Goal: Task Accomplishment & Management: Use online tool/utility

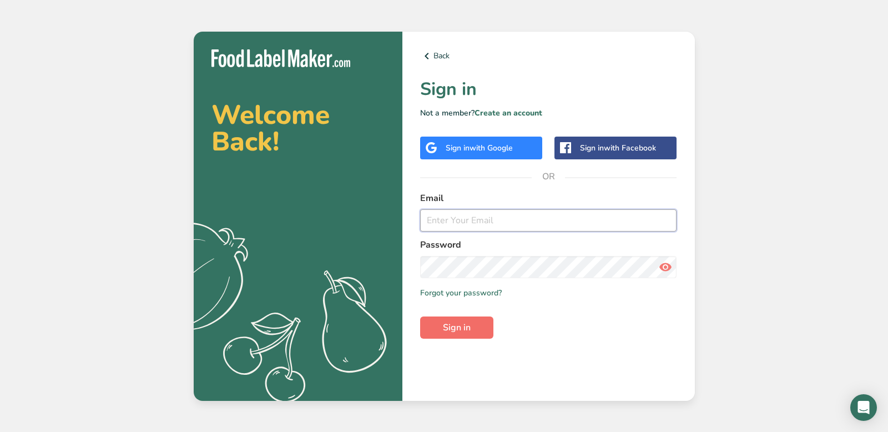
type input "nathel@nocoastmn.com"
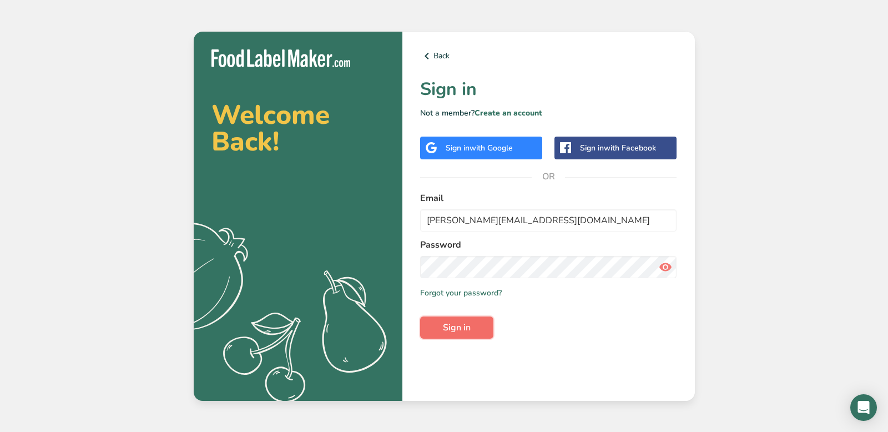
click at [454, 331] on span "Sign in" at bounding box center [457, 327] width 28 height 13
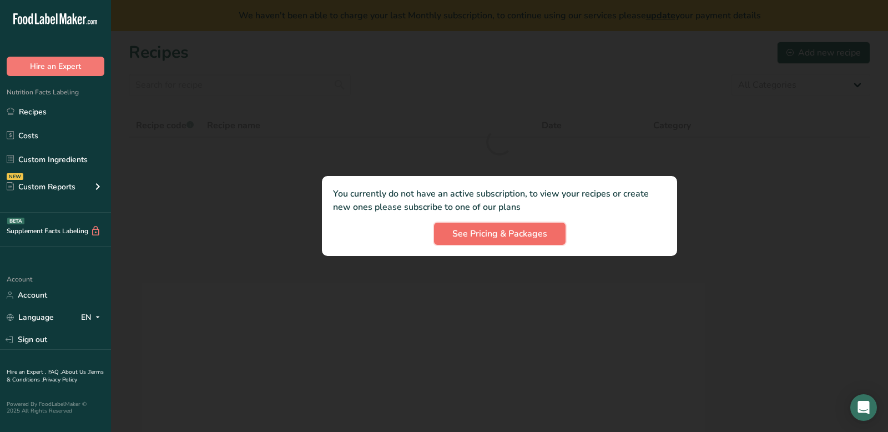
click at [456, 233] on span "See Pricing & Packages" at bounding box center [499, 233] width 95 height 13
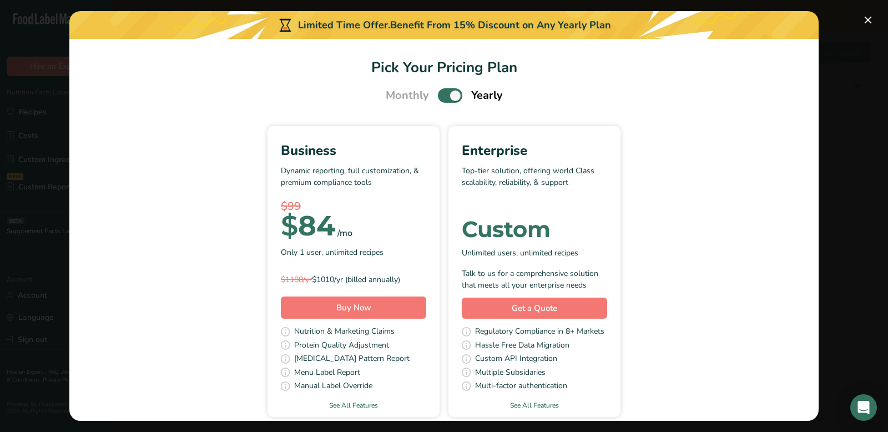
scroll to position [1, 0]
click at [452, 97] on span "Pick Your Pricing Plan Modal" at bounding box center [450, 95] width 24 height 14
click at [445, 97] on input "Pick Your Pricing Plan Modal" at bounding box center [441, 95] width 7 height 7
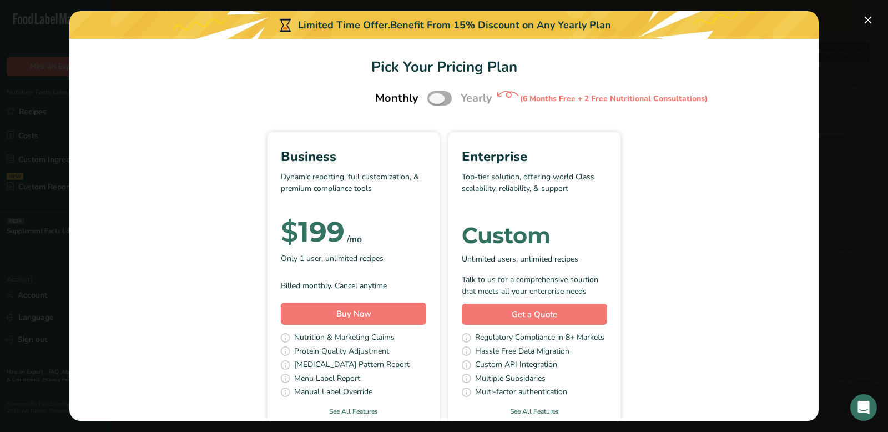
click at [438, 92] on span "Pick Your Pricing Plan Modal" at bounding box center [439, 98] width 24 height 14
click at [434, 95] on input "Pick Your Pricing Plan Modal" at bounding box center [430, 98] width 7 height 7
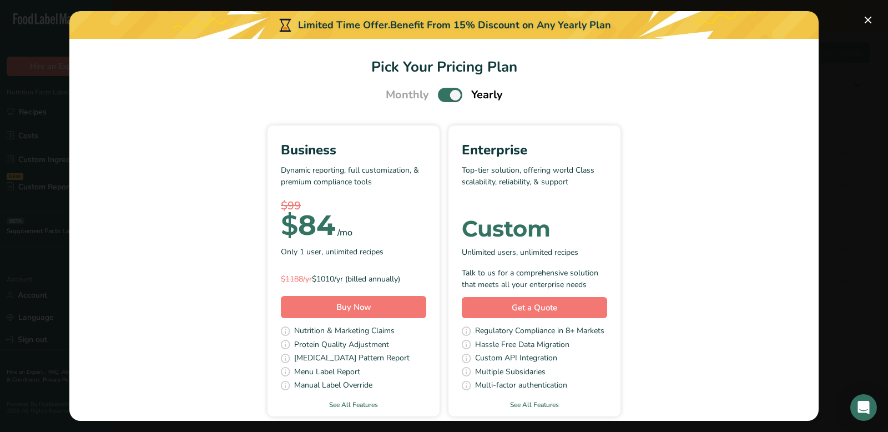
click at [451, 99] on span "Pick Your Pricing Plan Modal" at bounding box center [450, 95] width 24 height 14
click at [445, 99] on input "Pick Your Pricing Plan Modal" at bounding box center [441, 95] width 7 height 7
checkbox input "false"
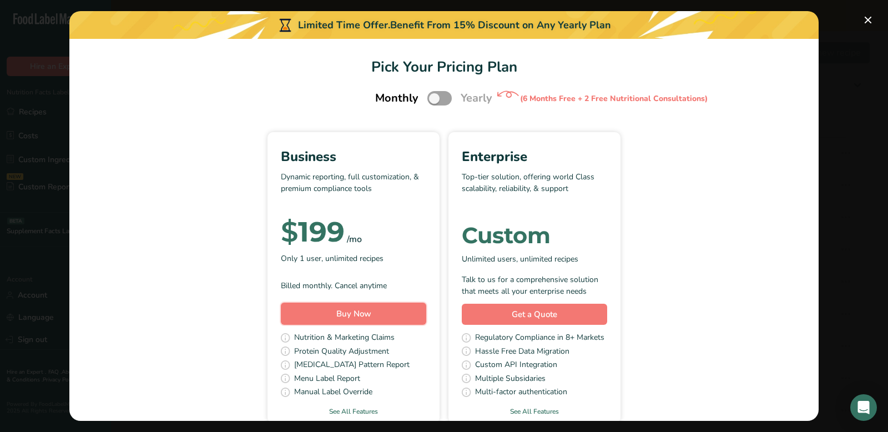
click at [373, 321] on button "Buy Now" at bounding box center [353, 313] width 145 height 22
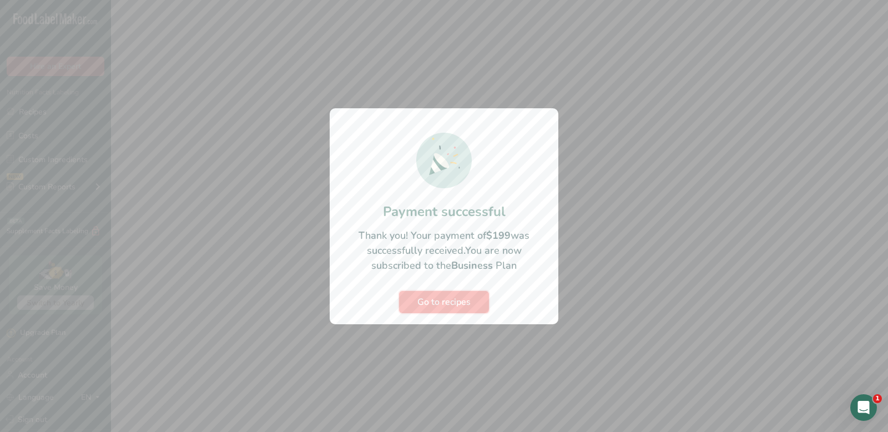
click at [463, 309] on button "Go to recipes" at bounding box center [444, 302] width 90 height 22
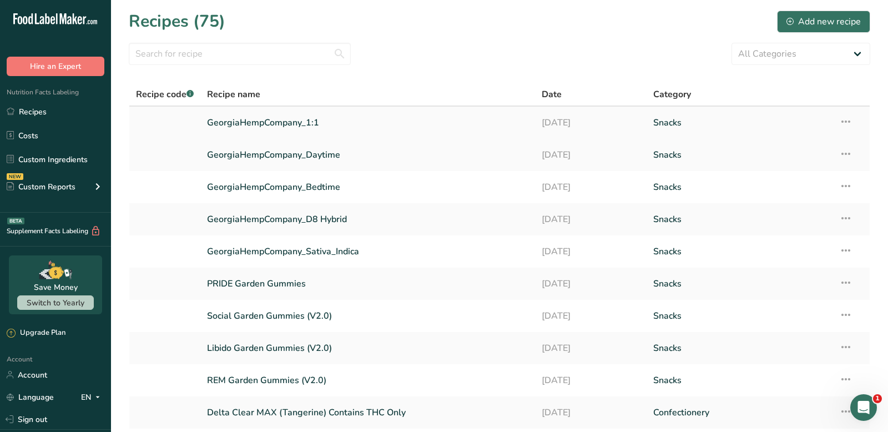
click at [278, 122] on link "GeorgiaHempCompany_1:1" at bounding box center [367, 122] width 321 height 23
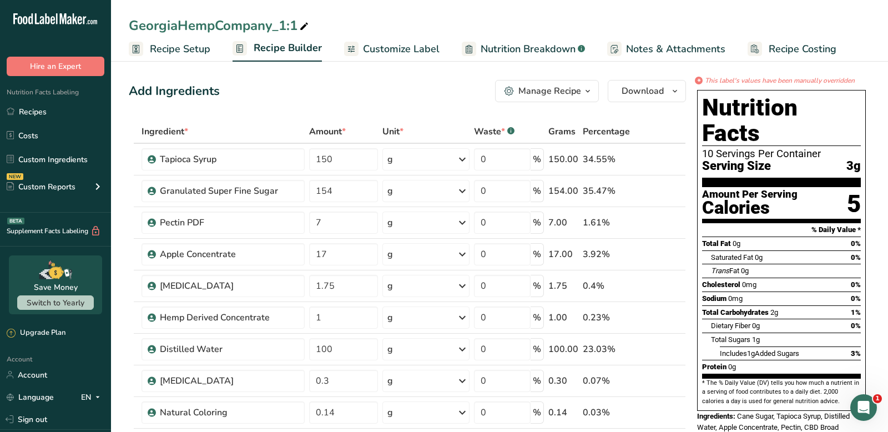
click at [570, 89] on div "Manage Recipe" at bounding box center [549, 90] width 63 height 13
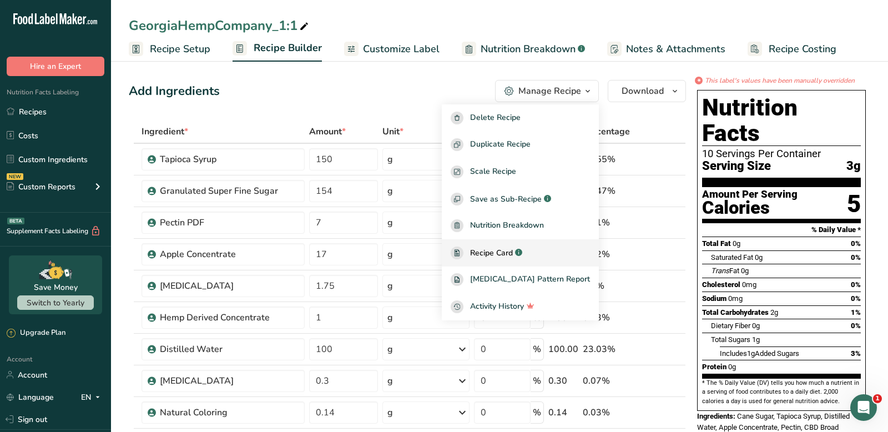
click at [557, 249] on div "Recipe Card .a-a{fill:#347362;}.b-a{fill:#fff;}" at bounding box center [520, 252] width 139 height 13
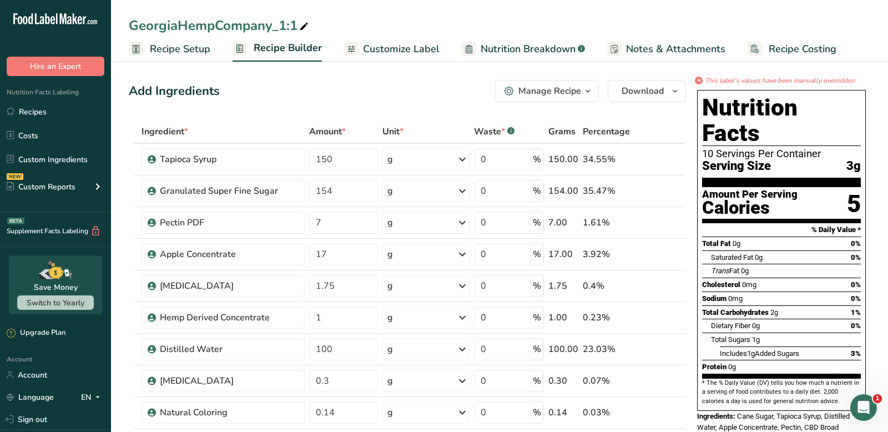
click at [559, 93] on div "Manage Recipe" at bounding box center [549, 90] width 63 height 13
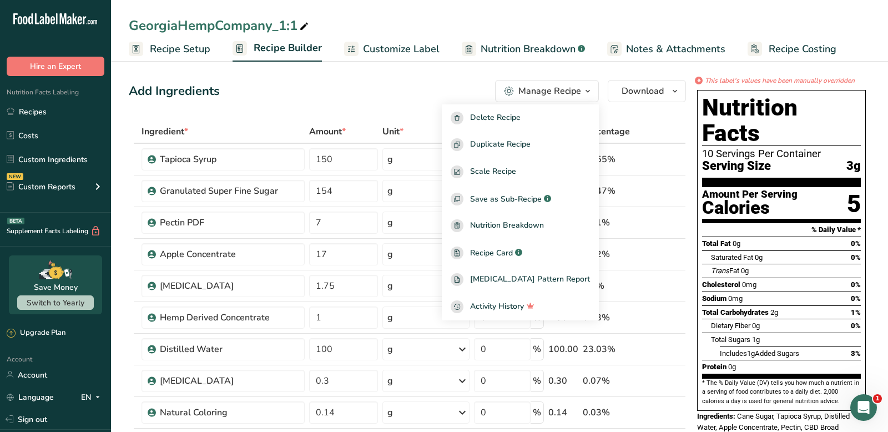
click at [190, 52] on span "Recipe Setup" at bounding box center [180, 49] width 60 height 15
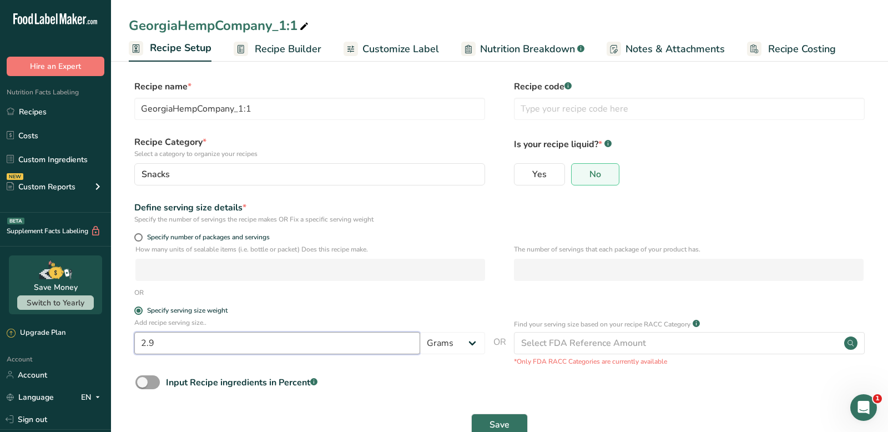
drag, startPoint x: 222, startPoint y: 338, endPoint x: 121, endPoint y: 335, distance: 101.0
click at [122, 335] on section "Recipe name * GeorgiaHempCompany_1:1 Recipe code .a-a{fill:#347362;}.b-a{fill:#…" at bounding box center [499, 259] width 777 height 402
type input "5.4"
click at [546, 393] on div "Input Recipe ingredients in Percent .a-a{fill:#347362;}.b-a{fill:#fff;}" at bounding box center [499, 386] width 741 height 23
click at [508, 422] on span "Save" at bounding box center [499, 424] width 20 height 13
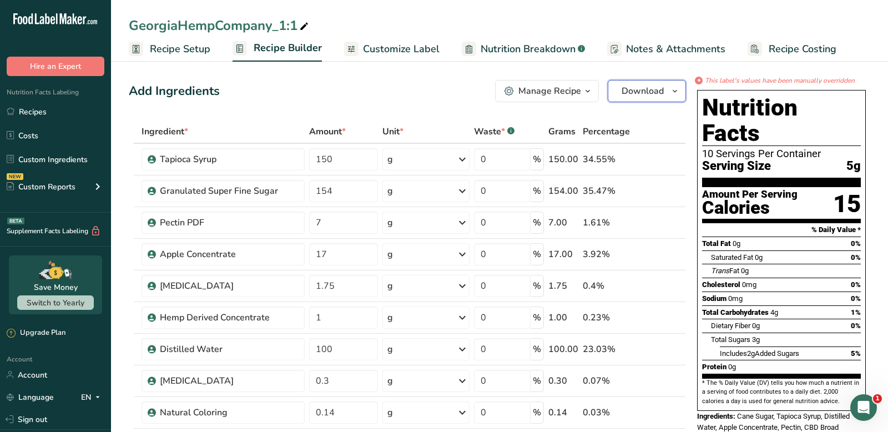
click at [638, 97] on span "Download" at bounding box center [642, 90] width 42 height 13
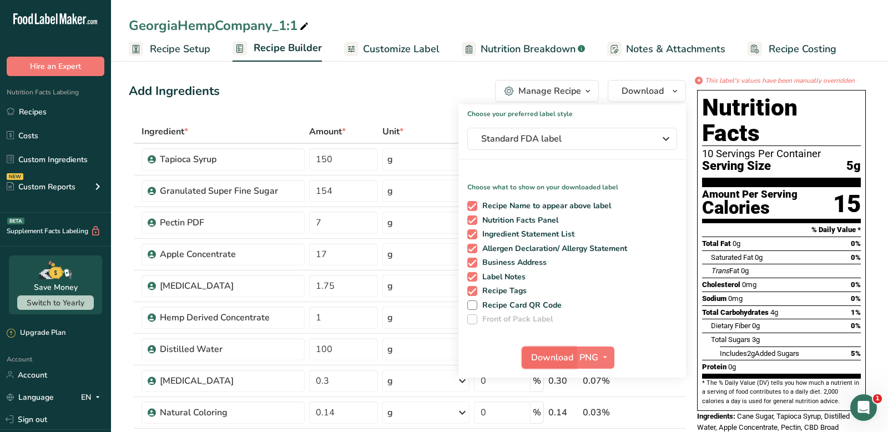
click at [561, 358] on span "Download" at bounding box center [552, 357] width 42 height 13
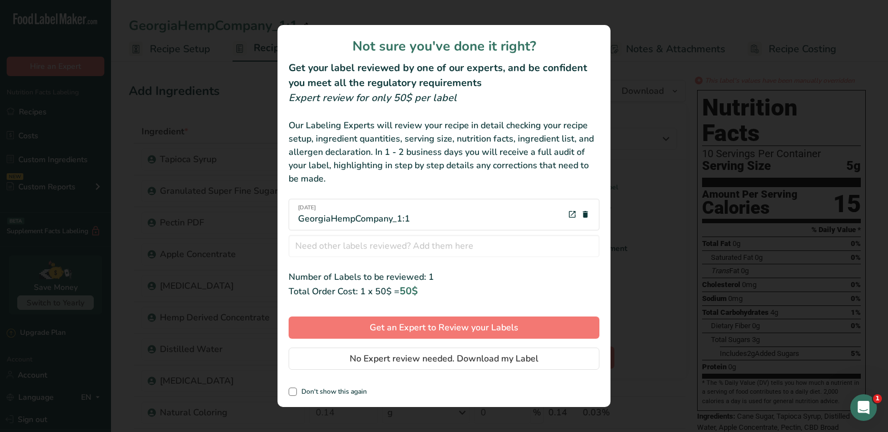
click at [417, 219] on div "09-7-2025 GeorgiaHempCompany_1:1" at bounding box center [444, 215] width 311 height 32
click at [436, 218] on div "09-7-2025 GeorgiaHempCompany_1:1" at bounding box center [444, 215] width 311 height 32
click at [407, 220] on div "09-7-2025 GeorgiaHempCompany_1:1" at bounding box center [354, 215] width 112 height 22
click at [400, 363] on span "No Expert review needed. Download my Label" at bounding box center [444, 358] width 189 height 13
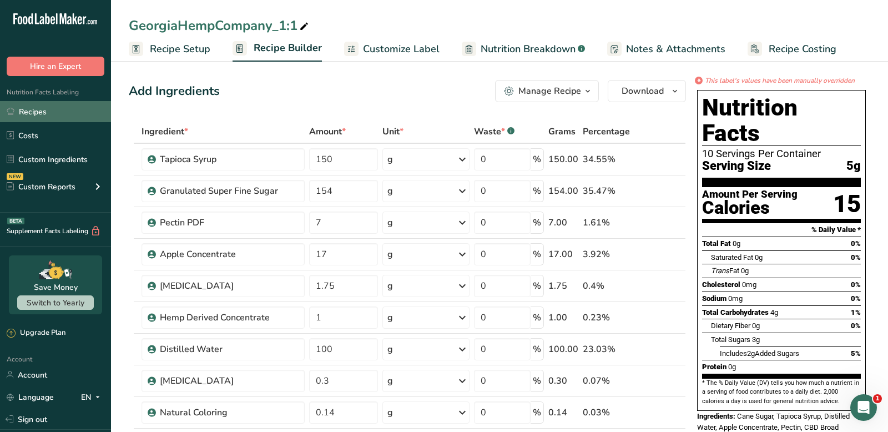
click at [42, 111] on link "Recipes" at bounding box center [55, 111] width 111 height 21
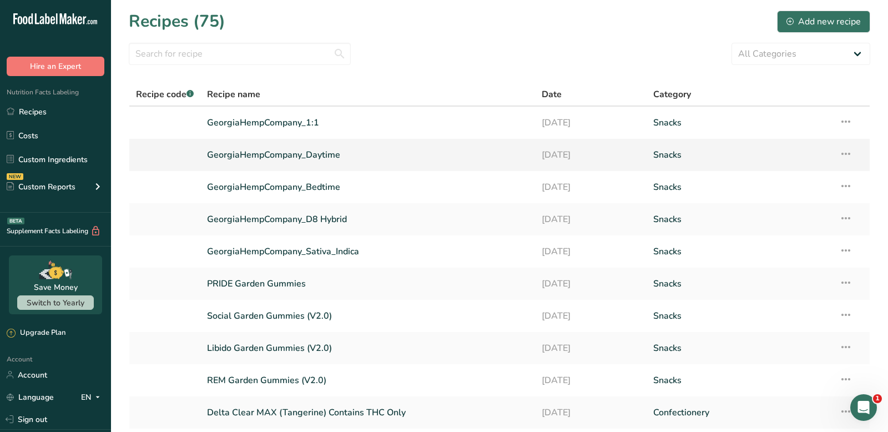
click at [315, 146] on link "GeorgiaHempCompany_Daytime" at bounding box center [367, 154] width 321 height 23
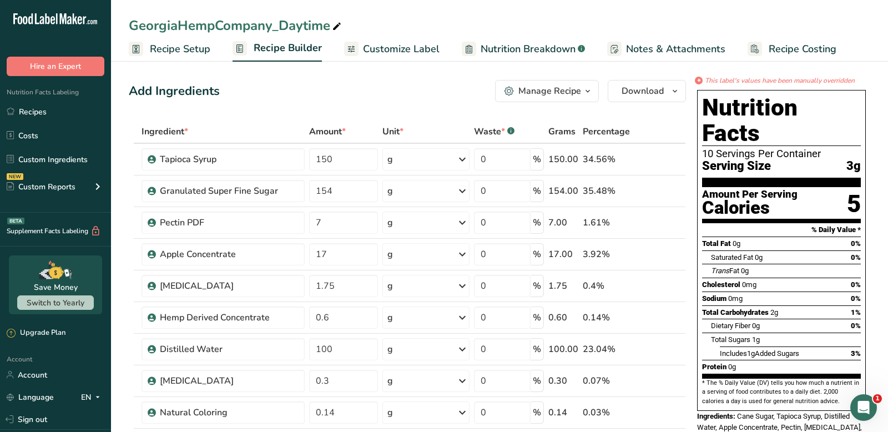
drag, startPoint x: 159, startPoint y: 55, endPoint x: 172, endPoint y: 68, distance: 18.4
click at [158, 55] on span "Recipe Setup" at bounding box center [180, 49] width 60 height 15
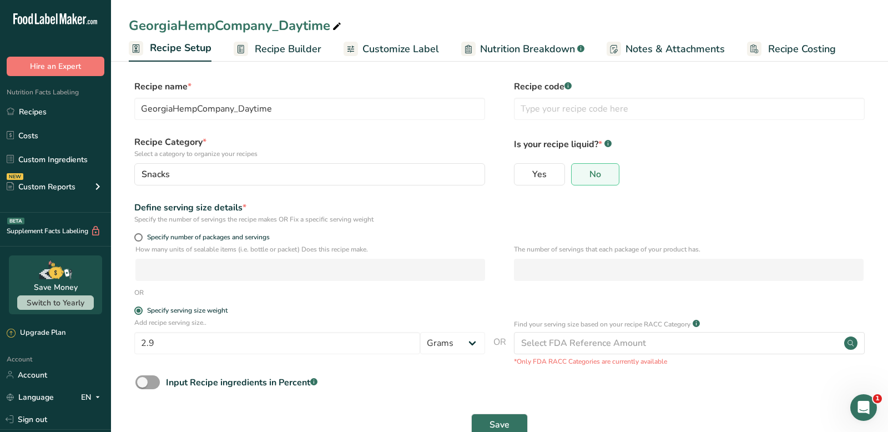
scroll to position [28, 0]
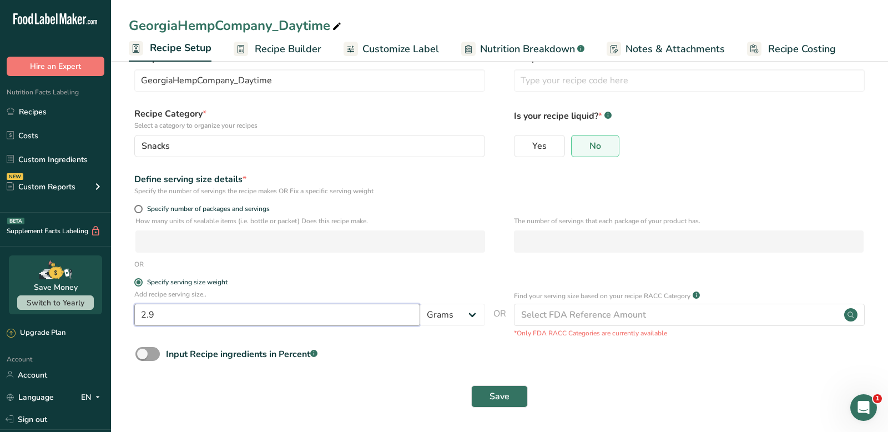
drag, startPoint x: 231, startPoint y: 312, endPoint x: 15, endPoint y: 294, distance: 217.2
click at [44, 299] on div ".a-20{fill:#fff;} Hire an Expert Nutrition Facts Labeling Recipes Costs Custom …" at bounding box center [444, 202] width 888 height 460
type input "5.4"
click at [482, 397] on button "Save" at bounding box center [499, 396] width 57 height 22
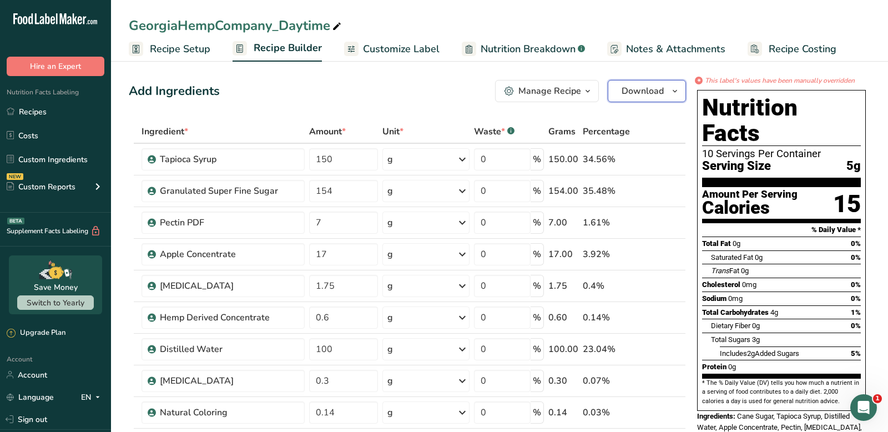
click at [634, 92] on span "Download" at bounding box center [642, 90] width 42 height 13
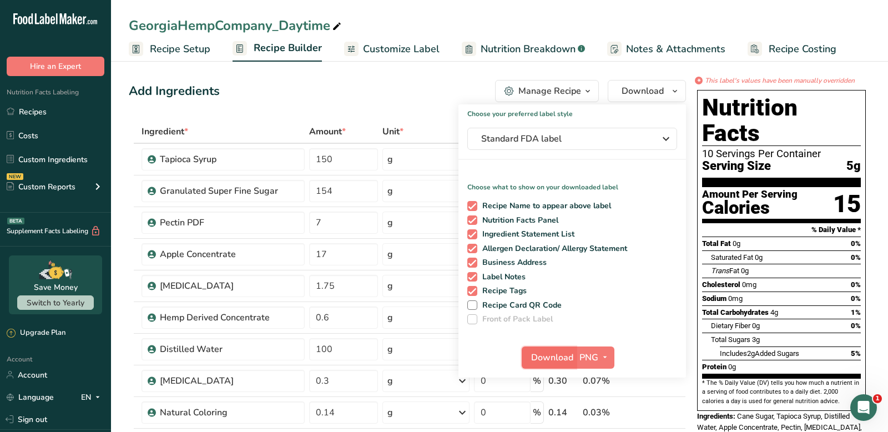
click at [546, 353] on span "Download" at bounding box center [552, 357] width 42 height 13
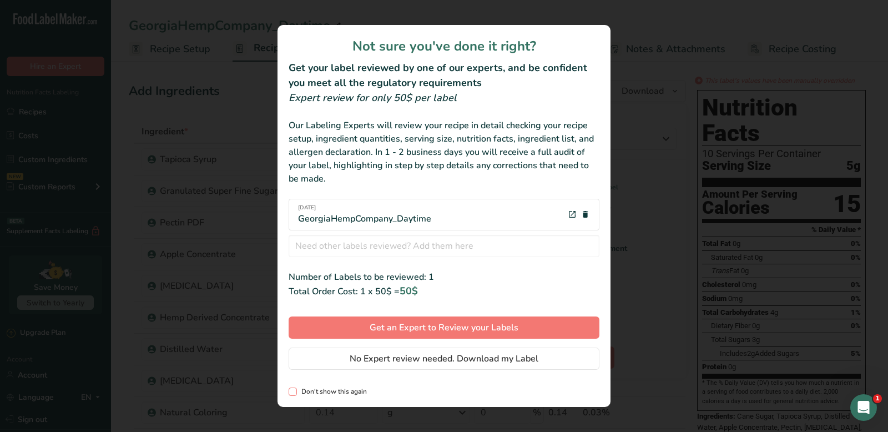
click at [290, 392] on span "review labels modal" at bounding box center [293, 391] width 8 height 8
click at [290, 392] on input "Don't show this again" at bounding box center [292, 391] width 7 height 7
checkbox input "true"
drag, startPoint x: 393, startPoint y: 355, endPoint x: 402, endPoint y: 353, distance: 8.9
click at [393, 355] on span "No Expert review needed. Download my Label" at bounding box center [444, 358] width 189 height 13
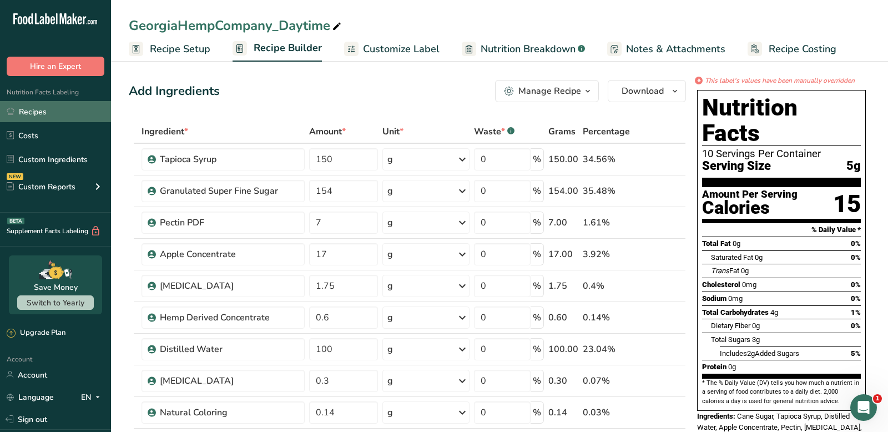
click at [57, 109] on link "Recipes" at bounding box center [55, 111] width 111 height 21
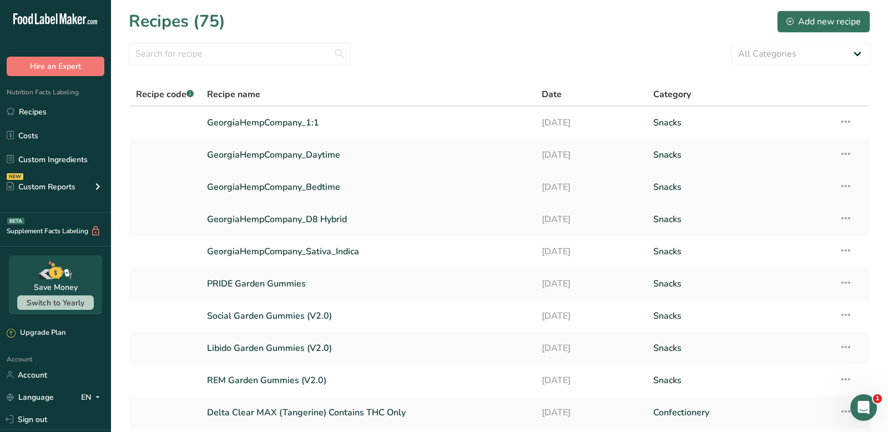
click at [333, 190] on link "GeorgiaHempCompany_Bedtime" at bounding box center [367, 186] width 321 height 23
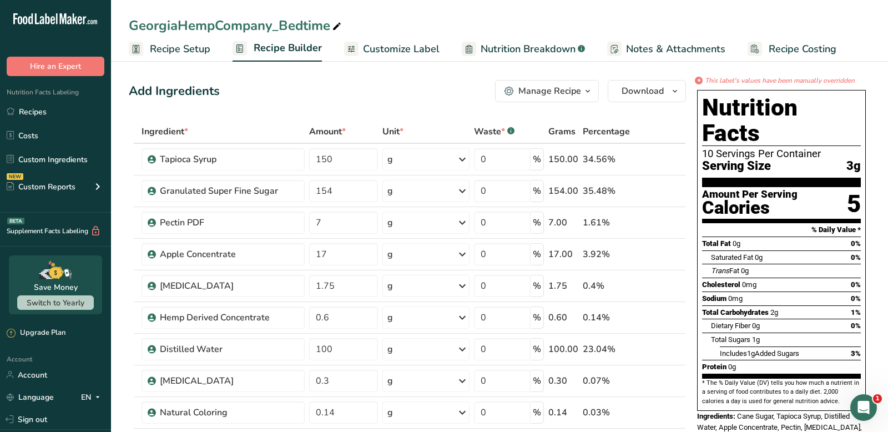
click at [166, 54] on span "Recipe Setup" at bounding box center [180, 49] width 60 height 15
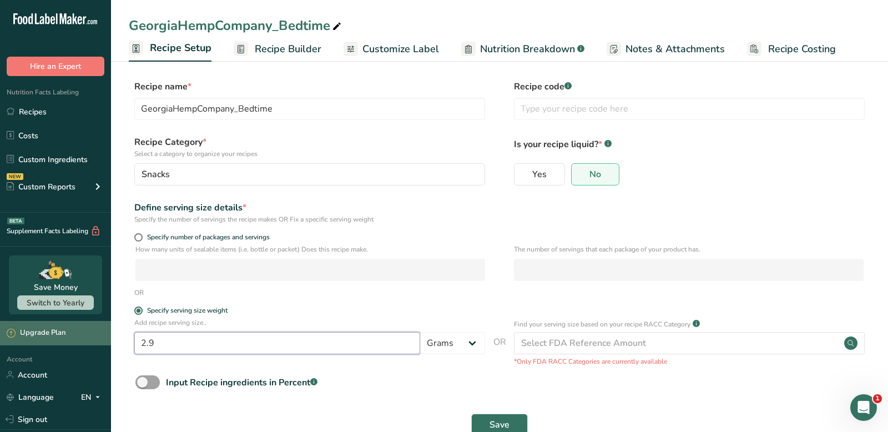
drag, startPoint x: 152, startPoint y: 343, endPoint x: 61, endPoint y: 329, distance: 92.1
click at [64, 329] on div ".a-20{fill:#fff;} Hire an Expert Nutrition Facts Labeling Recipes Costs Custom …" at bounding box center [444, 230] width 888 height 460
type input "5.4"
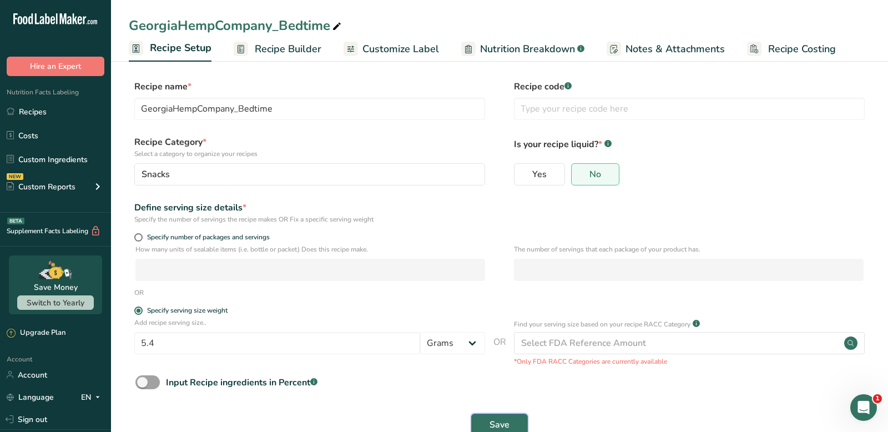
click at [496, 425] on span "Save" at bounding box center [499, 424] width 20 height 13
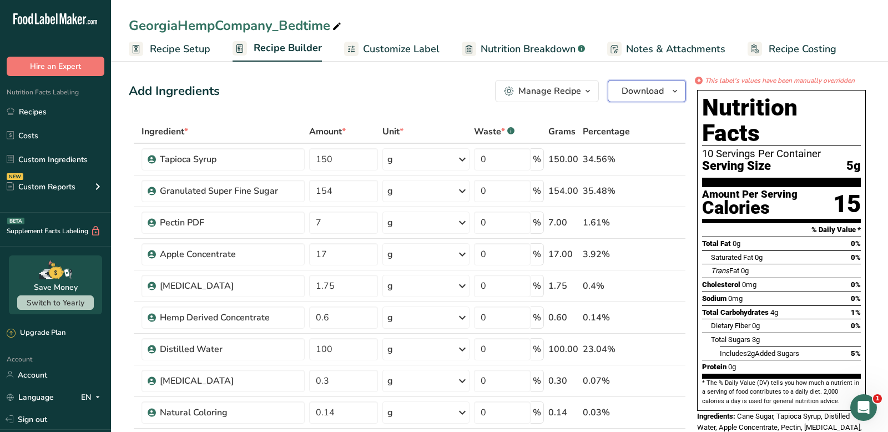
click at [640, 89] on span "Download" at bounding box center [642, 90] width 42 height 13
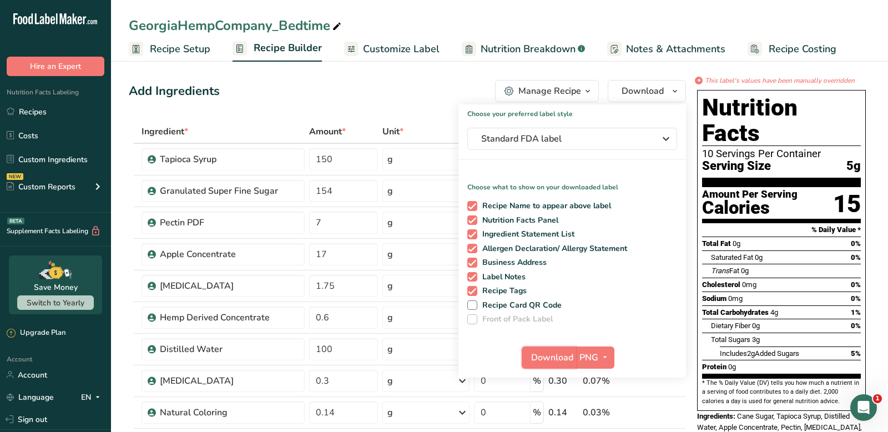
click at [542, 356] on span "Download" at bounding box center [552, 357] width 42 height 13
click at [56, 115] on link "Recipes" at bounding box center [55, 111] width 111 height 21
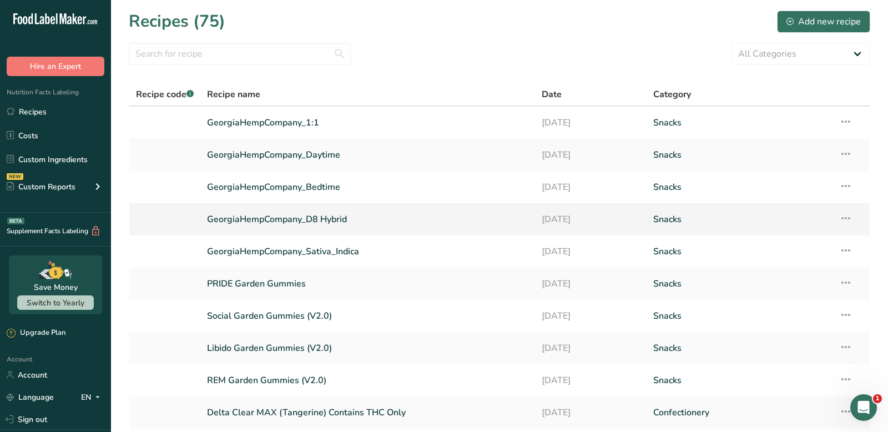
click at [270, 219] on link "GeorgiaHempCompany_D8 Hybrid" at bounding box center [367, 219] width 321 height 23
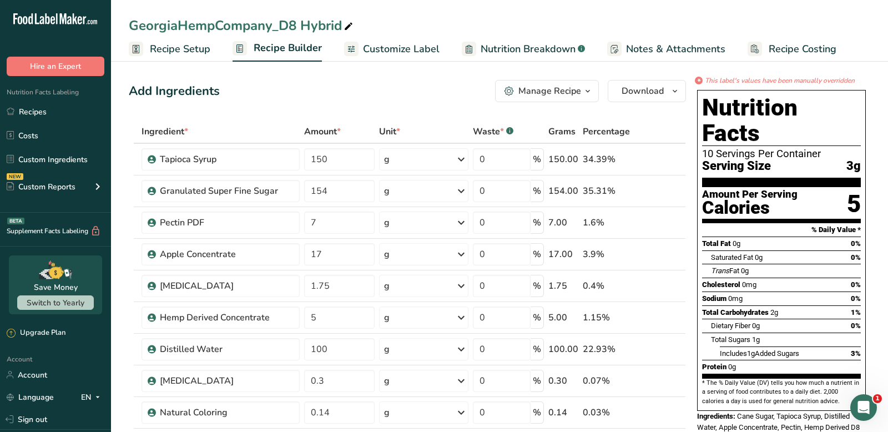
click at [186, 46] on span "Recipe Setup" at bounding box center [180, 49] width 60 height 15
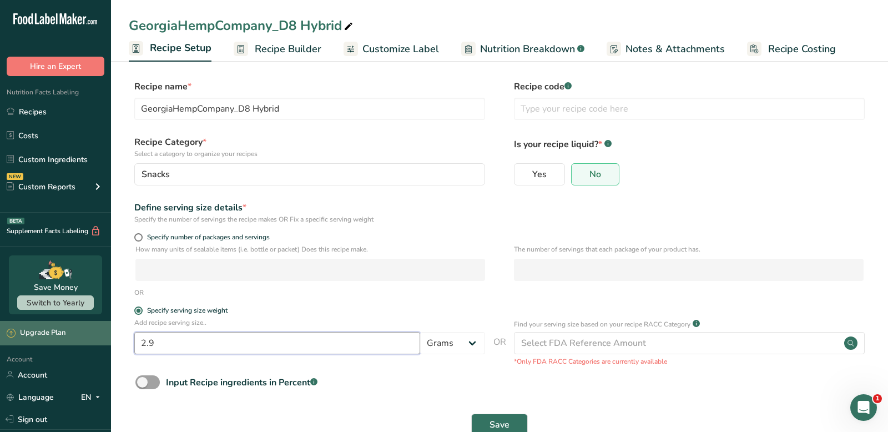
drag, startPoint x: 213, startPoint y: 342, endPoint x: 89, endPoint y: 340, distance: 123.8
click at [89, 340] on div ".a-20{fill:#fff;} Hire an Expert Nutrition Facts Labeling Recipes Costs Custom …" at bounding box center [444, 230] width 888 height 460
type input "5.4"
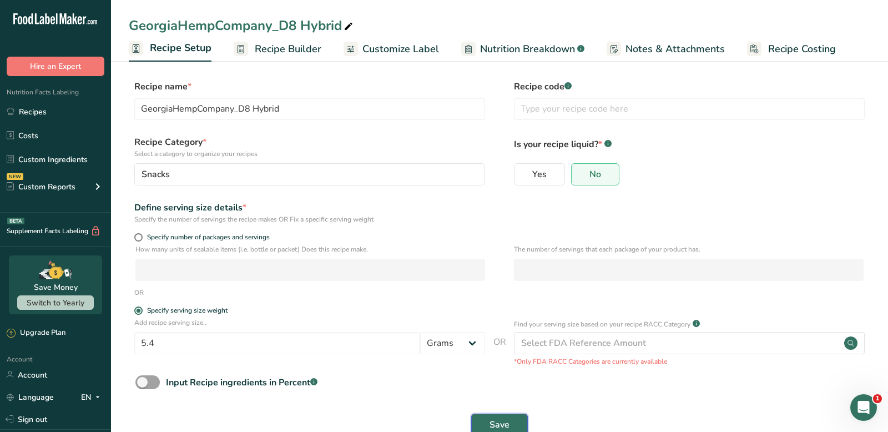
click at [507, 420] on span "Save" at bounding box center [499, 424] width 20 height 13
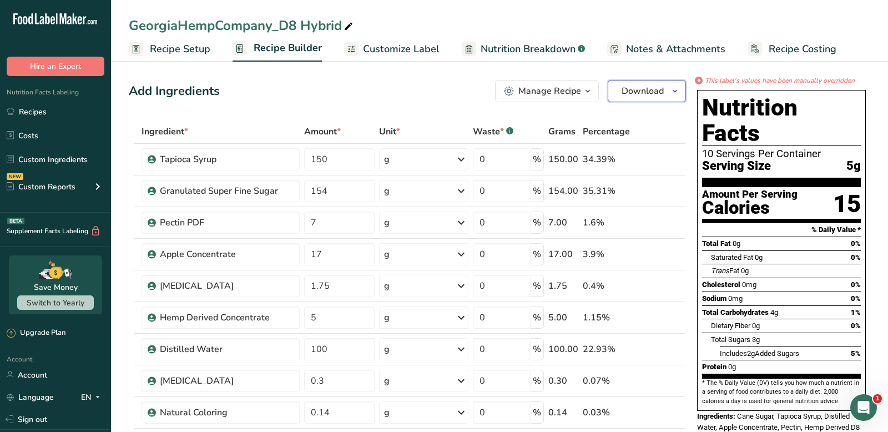
click at [638, 86] on span "Download" at bounding box center [642, 90] width 42 height 13
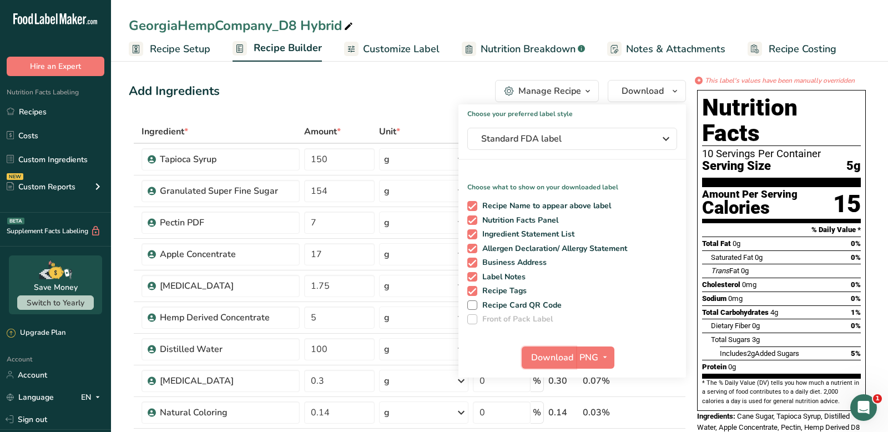
click at [538, 351] on span "Download" at bounding box center [552, 357] width 42 height 13
drag, startPoint x: 609, startPoint y: 19, endPoint x: 658, endPoint y: 3, distance: 50.7
click at [658, 3] on div "GeorgiaHempCompany_D8 Hybrid Recipe Setup Recipe Builder Customize Label Nutrit…" at bounding box center [499, 31] width 777 height 62
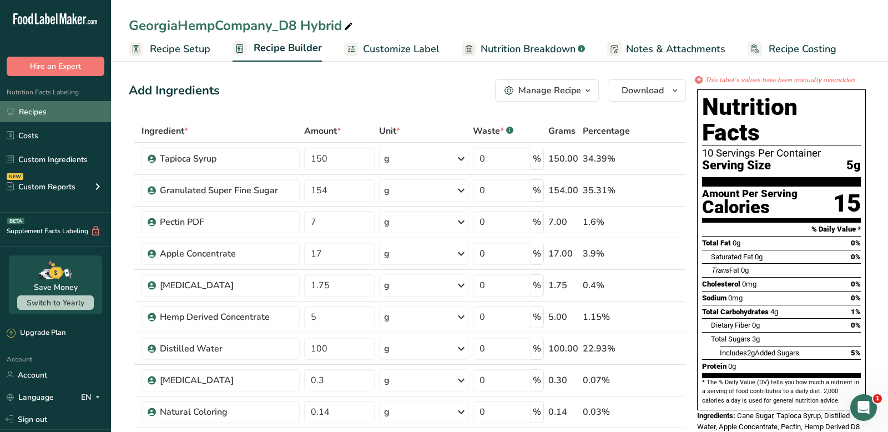
click at [75, 112] on link "Recipes" at bounding box center [55, 111] width 111 height 21
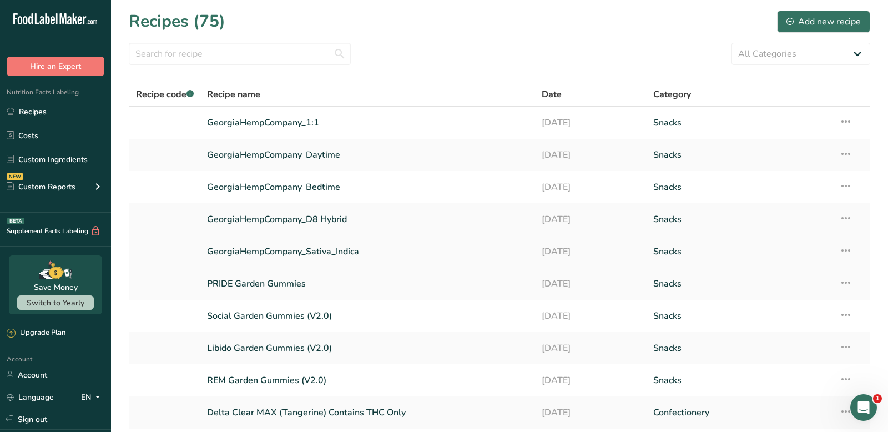
click at [350, 254] on link "GeorgiaHempCompany_Sativa_Indica" at bounding box center [367, 251] width 321 height 23
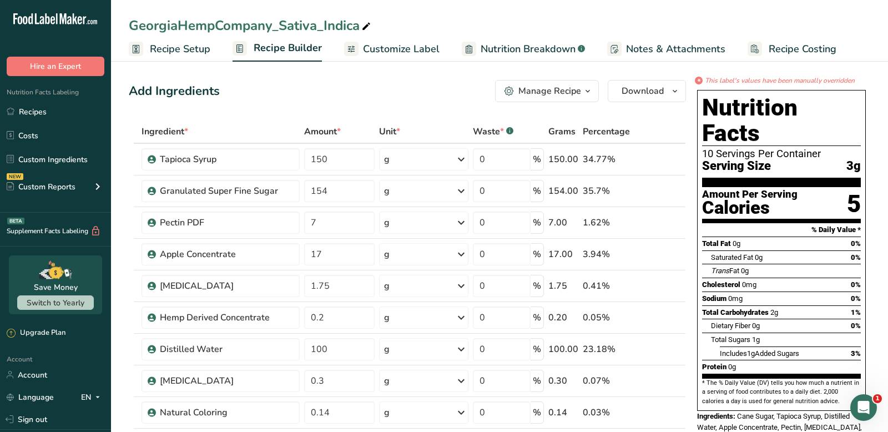
scroll to position [1, 0]
click at [159, 41] on link "Recipe Setup" at bounding box center [170, 49] width 82 height 25
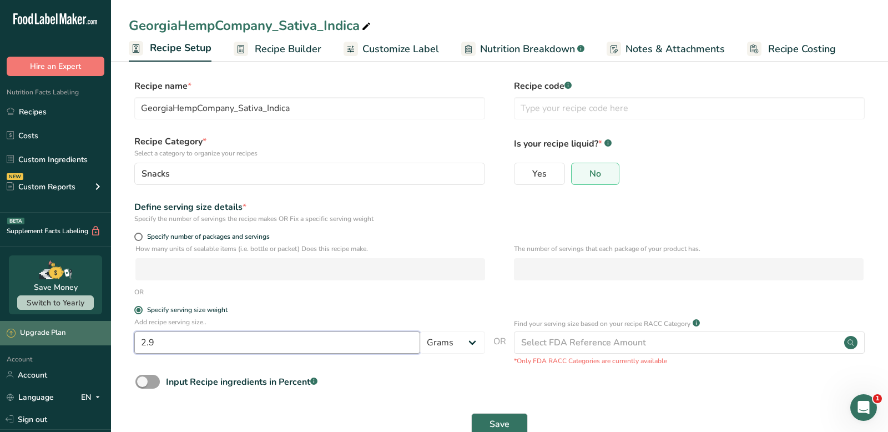
drag, startPoint x: 183, startPoint y: 351, endPoint x: 90, endPoint y: 335, distance: 93.5
click at [91, 335] on div ".a-20{fill:#fff;} Hire an Expert Nutrition Facts Labeling Recipes Costs Custom …" at bounding box center [444, 229] width 888 height 460
type input "5.4"
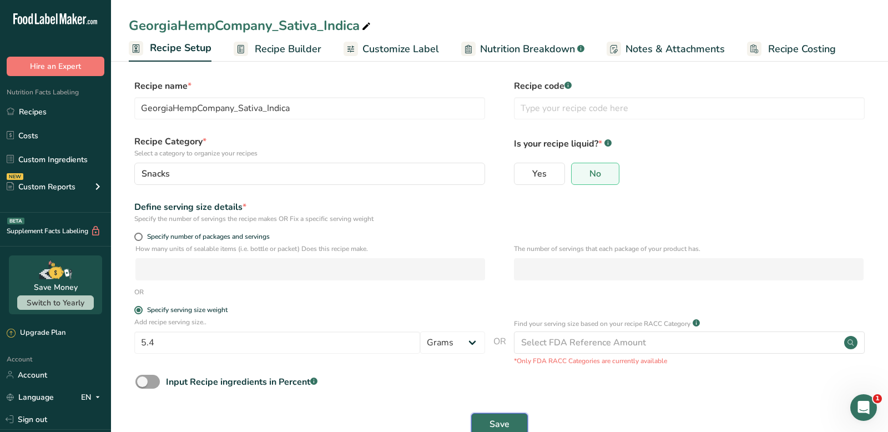
click at [477, 418] on button "Save" at bounding box center [499, 424] width 57 height 22
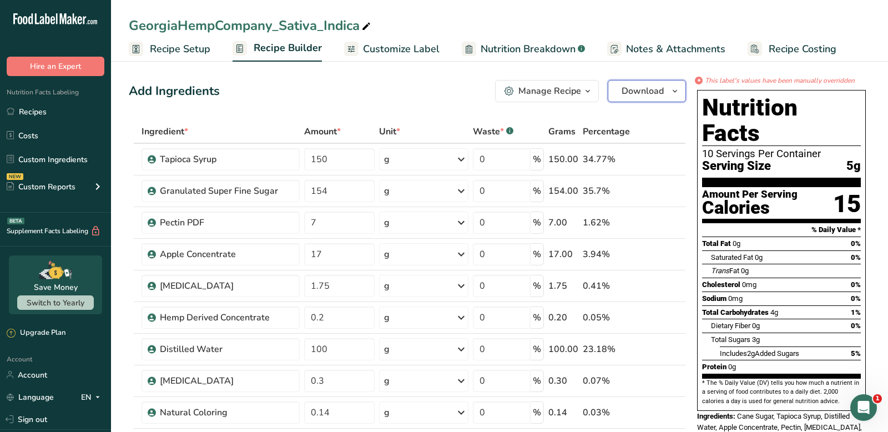
click at [634, 88] on span "Download" at bounding box center [642, 90] width 42 height 13
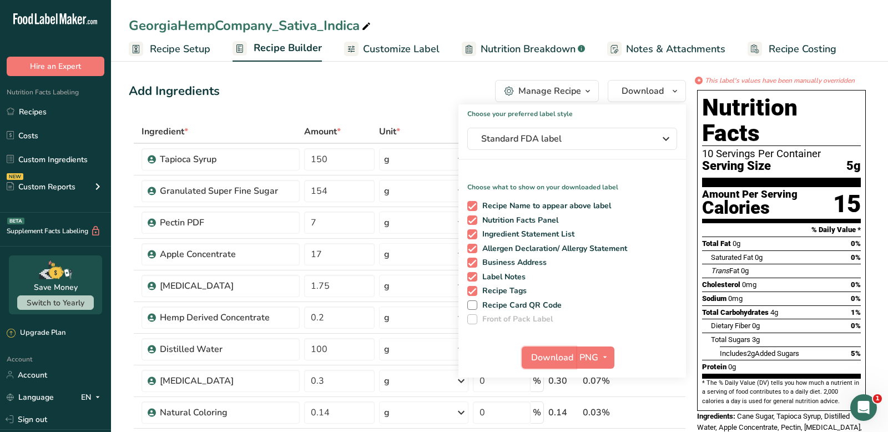
click at [534, 353] on span "Download" at bounding box center [552, 357] width 42 height 13
click at [676, 6] on div "GeorgiaHempCompany_Sativa_Indica Recipe Setup Recipe Builder Customize Label Nu…" at bounding box center [499, 31] width 777 height 62
